Goal: Navigation & Orientation: Find specific page/section

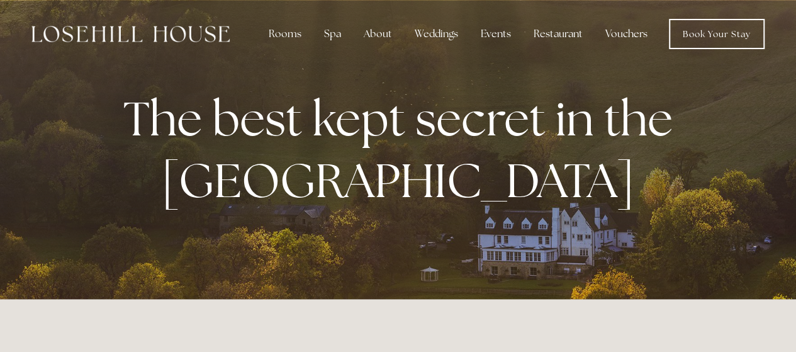
click at [627, 33] on link "Vouchers" at bounding box center [626, 33] width 62 height 25
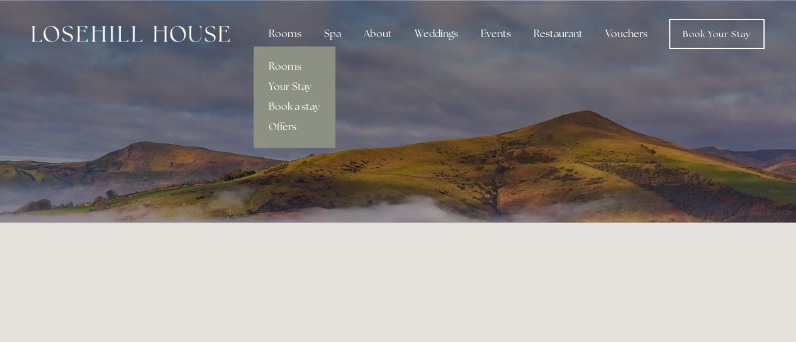
click at [289, 125] on link "Offers" at bounding box center [293, 127] width 81 height 20
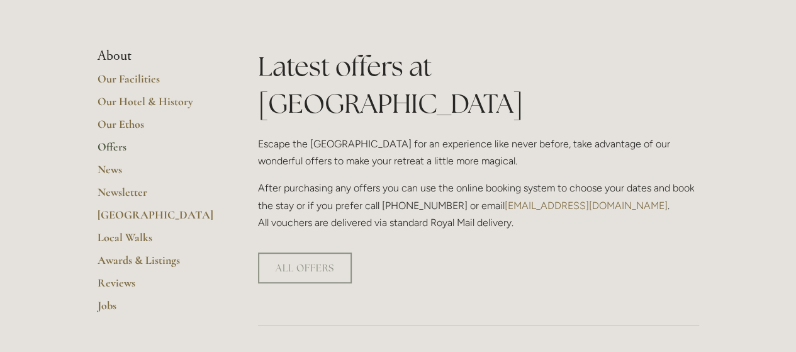
scroll to position [236, 0]
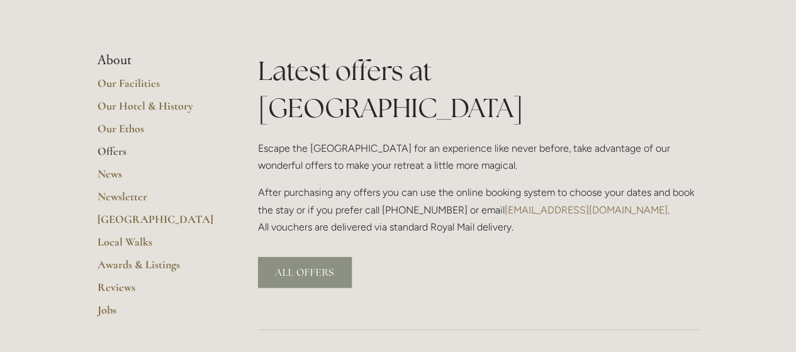
click at [277, 257] on link "ALL OFFERS" at bounding box center [305, 272] width 94 height 31
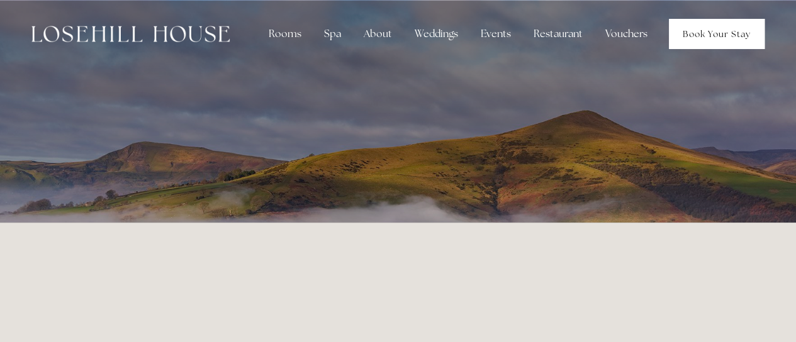
click at [670, 24] on link "Book Your Stay" at bounding box center [717, 34] width 96 height 30
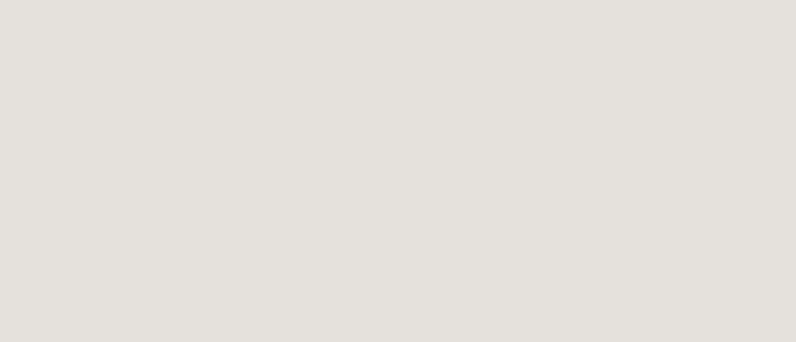
scroll to position [570, 0]
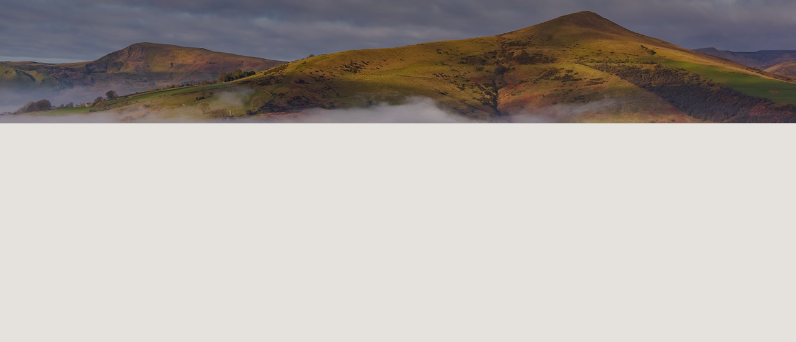
scroll to position [229, 0]
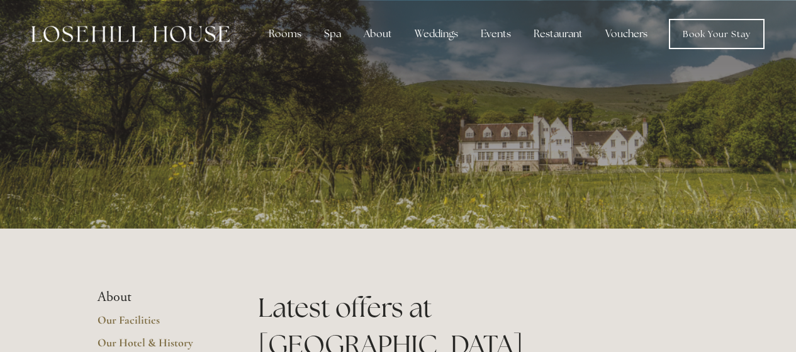
scroll to position [236, 0]
